Goal: Information Seeking & Learning: Find specific fact

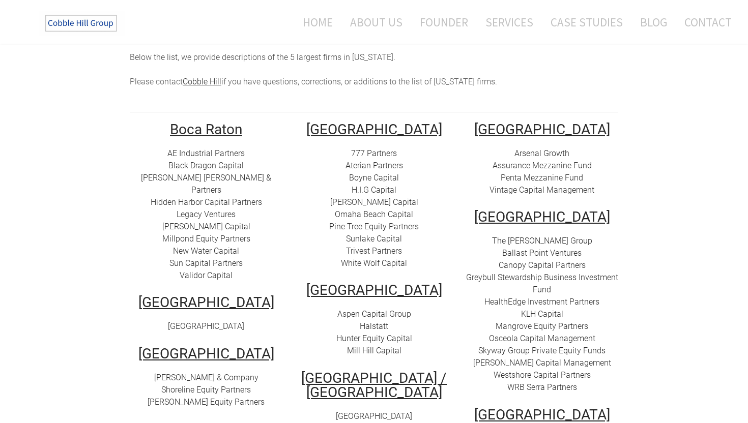
scroll to position [132, 0]
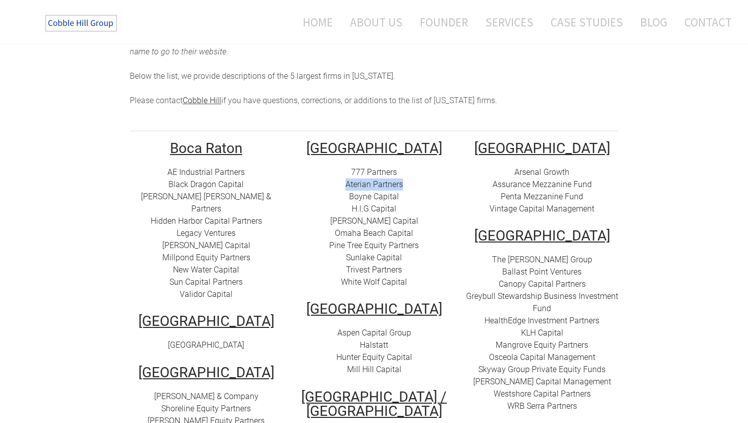
drag, startPoint x: 407, startPoint y: 173, endPoint x: 345, endPoint y: 172, distance: 62.1
click at [345, 172] on div "777 Partners Aterian Partners Boyne Capital H.I.G Capital [PERSON_NAME][GEOGRAP…" at bounding box center [373, 227] width 153 height 122
copy link "Aterian Partners"
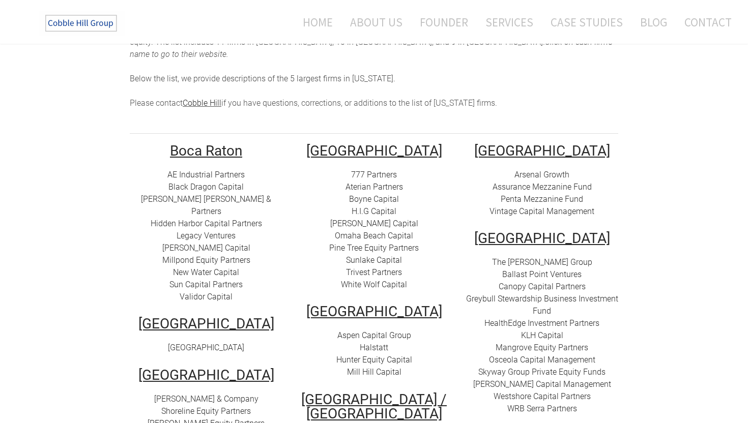
click at [382, 205] on div "777 Partners Aterian Partners Boyne Capital H.I.G Capital [PERSON_NAME][GEOGRAP…" at bounding box center [373, 230] width 153 height 122
drag, startPoint x: 414, startPoint y: 223, endPoint x: 336, endPoint y: 222, distance: 78.3
click at [336, 222] on div "777 Partners Aterian Partners Boyne Capital H.I.G Capital [PERSON_NAME][GEOGRAP…" at bounding box center [373, 230] width 153 height 122
copy link "Omaha Beach Capital"
click at [396, 194] on link "Boyne Capital" at bounding box center [374, 199] width 50 height 10
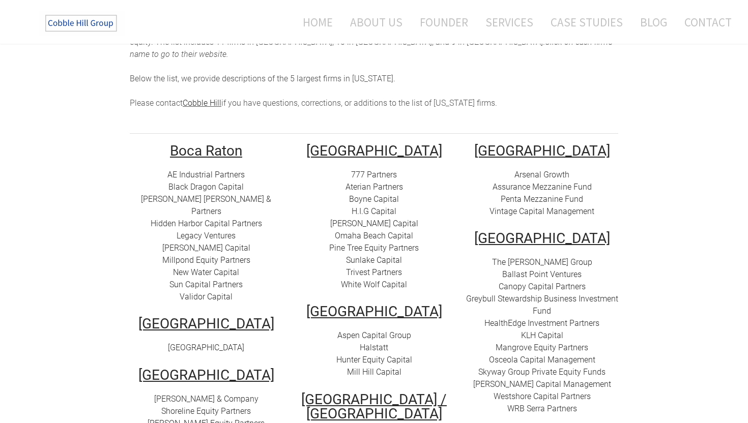
click at [408, 248] on div "777 Partners Aterian Partners Boyne Capital H.I.G Capital [PERSON_NAME][GEOGRAP…" at bounding box center [373, 230] width 153 height 122
drag, startPoint x: 410, startPoint y: 270, endPoint x: 341, endPoint y: 269, distance: 69.7
click at [341, 269] on div "777 Partners Aterian Partners Boyne Capital H.I.G Capital [PERSON_NAME][GEOGRAP…" at bounding box center [373, 230] width 153 height 122
copy link "White Wolf Capital"
